Goal: Contribute content

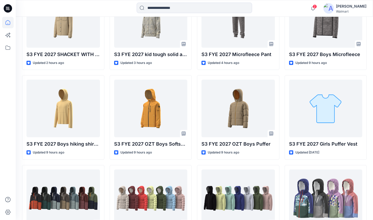
scroll to position [122, 0]
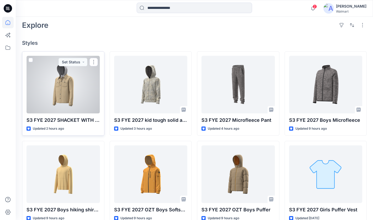
click at [85, 73] on div at bounding box center [62, 85] width 73 height 58
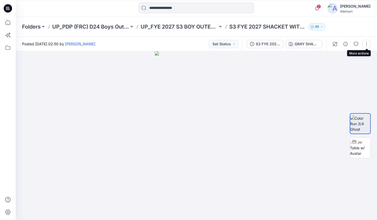
click at [365, 41] on button "button" at bounding box center [366, 44] width 8 height 8
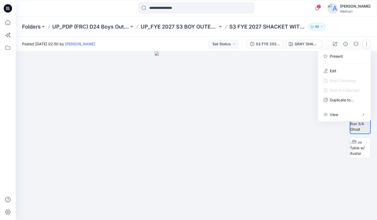
click at [358, 28] on div "Folders UP_PDP (FRC) D24 Boys Outerwear UP_FYE 2027 S3 BOY OUTERWEAR S3 FYE 202…" at bounding box center [196, 27] width 361 height 20
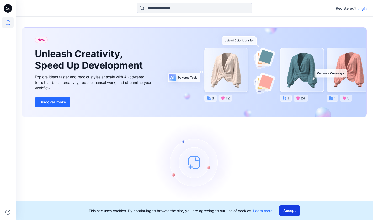
click at [289, 211] on button "Accept" at bounding box center [289, 210] width 21 height 10
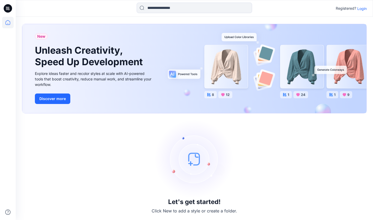
scroll to position [4, 0]
click at [365, 7] on p "Login" at bounding box center [361, 9] width 9 height 6
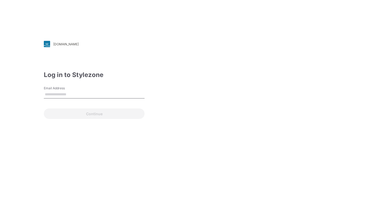
type input "**********"
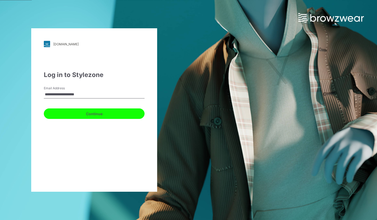
click at [114, 110] on button "Continue" at bounding box center [94, 114] width 101 height 10
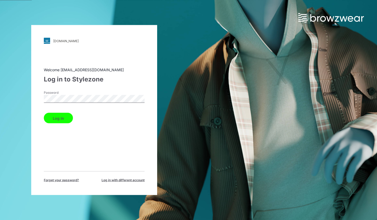
click at [62, 116] on button "Log in" at bounding box center [58, 118] width 29 height 10
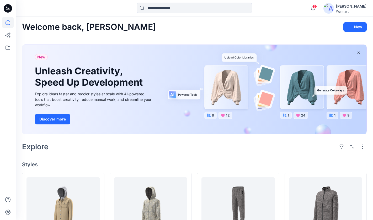
scroll to position [178, 0]
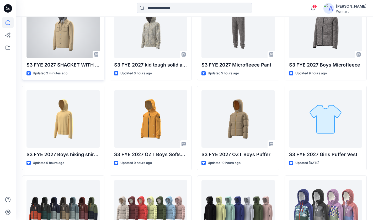
click at [82, 41] on div at bounding box center [62, 30] width 73 height 58
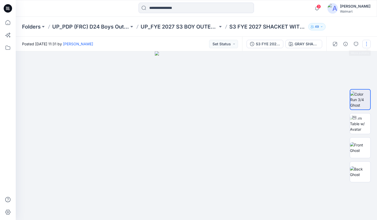
click at [365, 41] on button "button" at bounding box center [366, 44] width 8 height 8
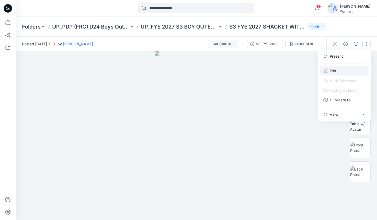
click at [336, 69] on button "Edit" at bounding box center [344, 71] width 48 height 10
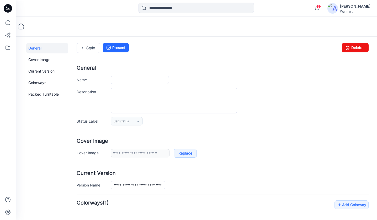
type input "**********"
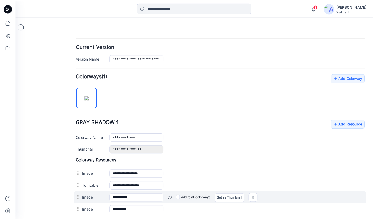
scroll to position [183, 0]
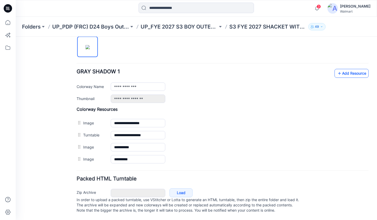
click at [352, 71] on link "Add Resource" at bounding box center [351, 73] width 34 height 9
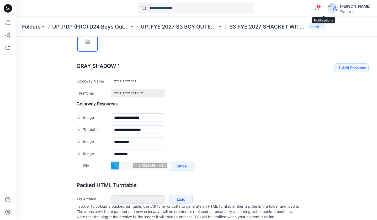
click at [321, 7] on span "3" at bounding box center [318, 6] width 4 height 4
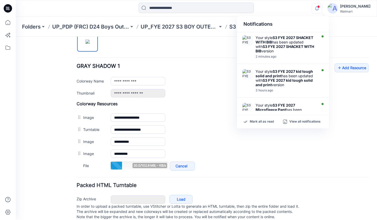
click at [198, 85] on div "**********" at bounding box center [240, 81] width 258 height 8
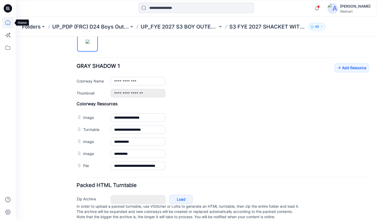
click at [8, 23] on icon at bounding box center [8, 23] width 12 height 12
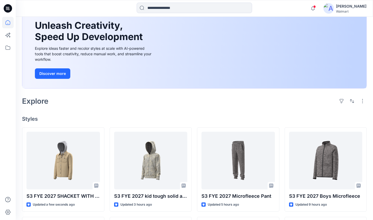
scroll to position [47, 0]
